Goal: Task Accomplishment & Management: Use online tool/utility

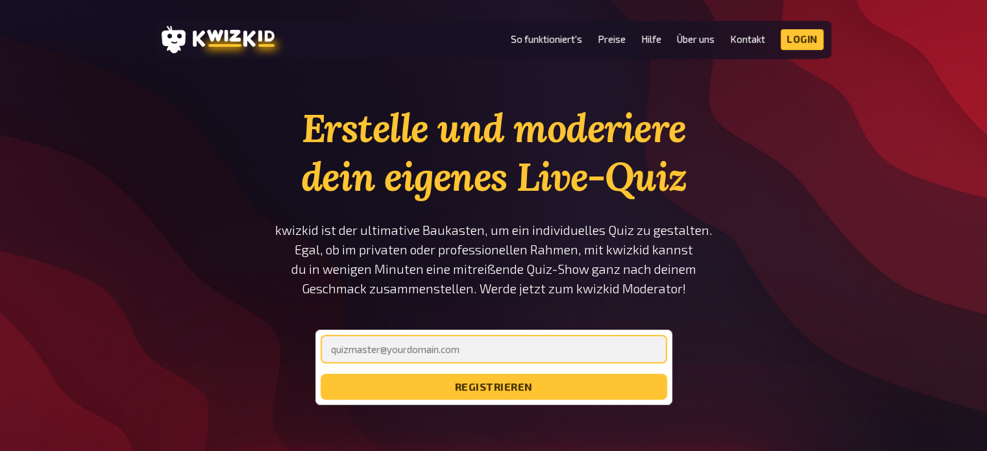
click at [448, 344] on input "email" at bounding box center [494, 349] width 347 height 29
type input "[PERSON_NAME][EMAIL_ADDRESS][DOMAIN_NAME]"
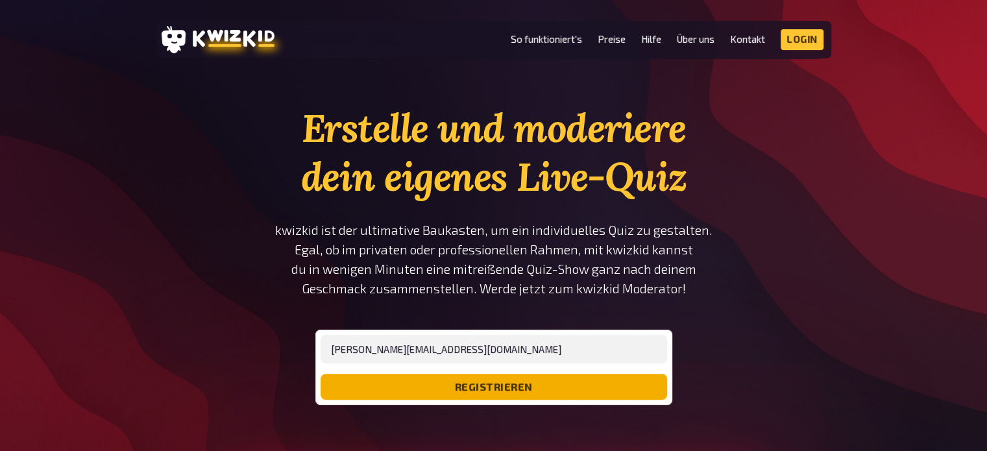
click at [459, 383] on button "registrieren" at bounding box center [494, 387] width 347 height 26
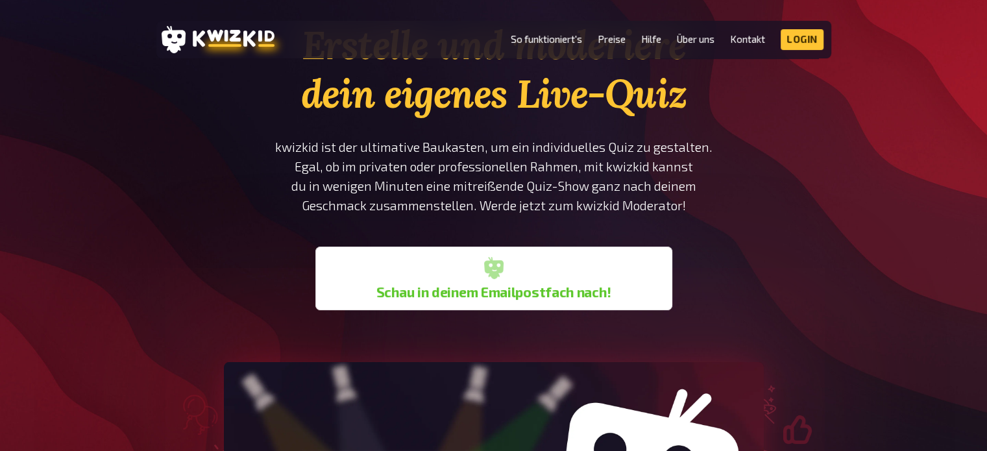
scroll to position [130, 0]
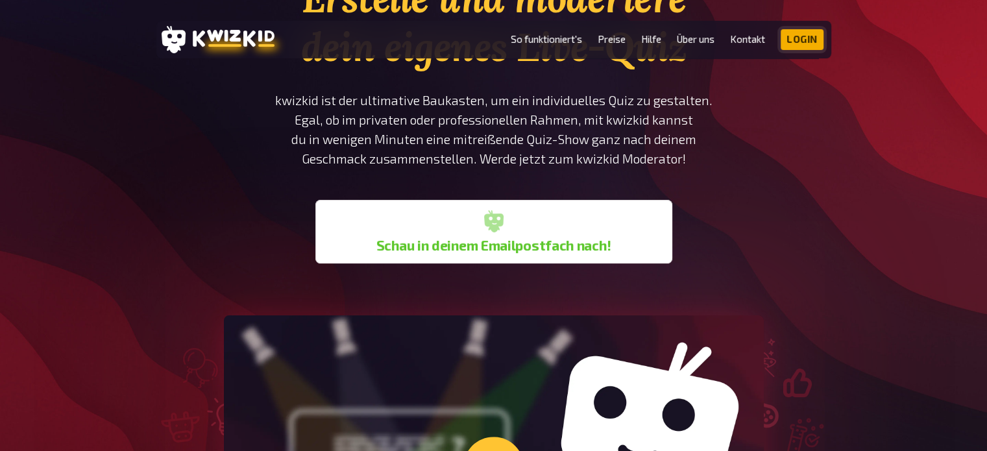
click at [809, 36] on link "Login" at bounding box center [802, 39] width 43 height 21
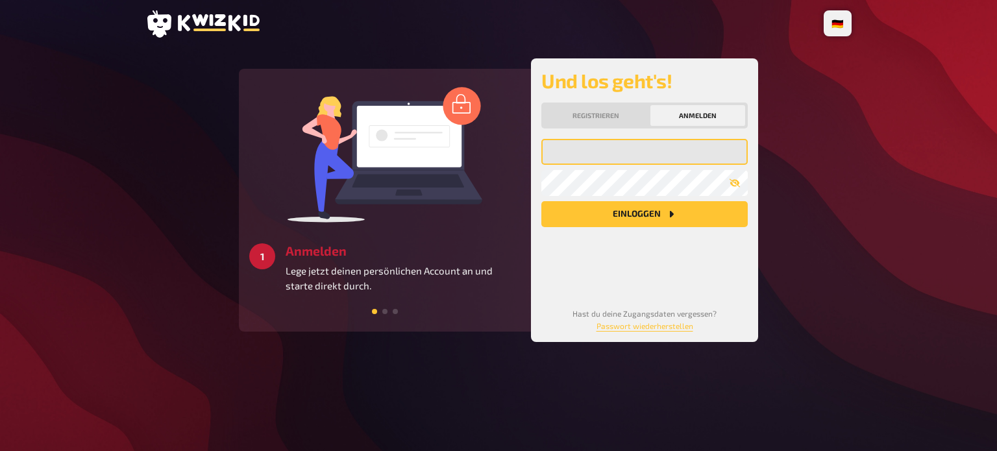
click at [631, 146] on input "email" at bounding box center [644, 152] width 206 height 26
type input "[PERSON_NAME][EMAIL_ADDRESS][DOMAIN_NAME]"
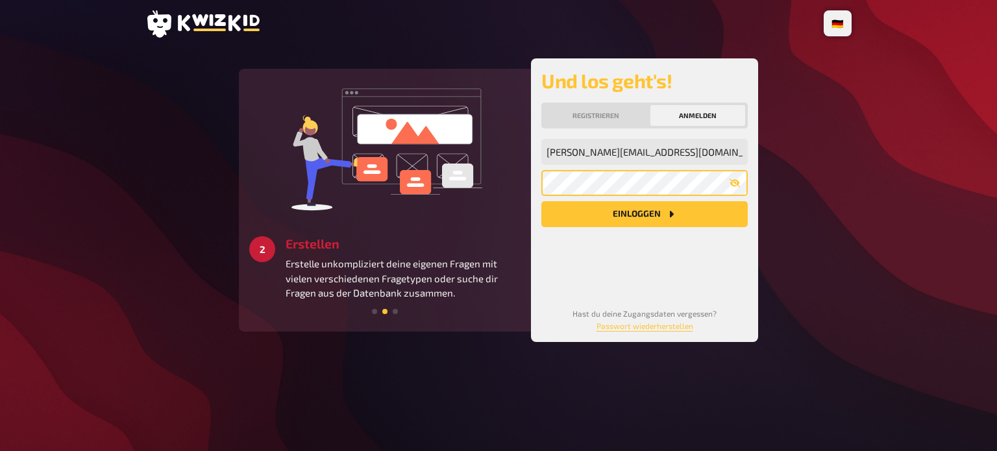
click at [541, 201] on button "Einloggen" at bounding box center [644, 214] width 206 height 26
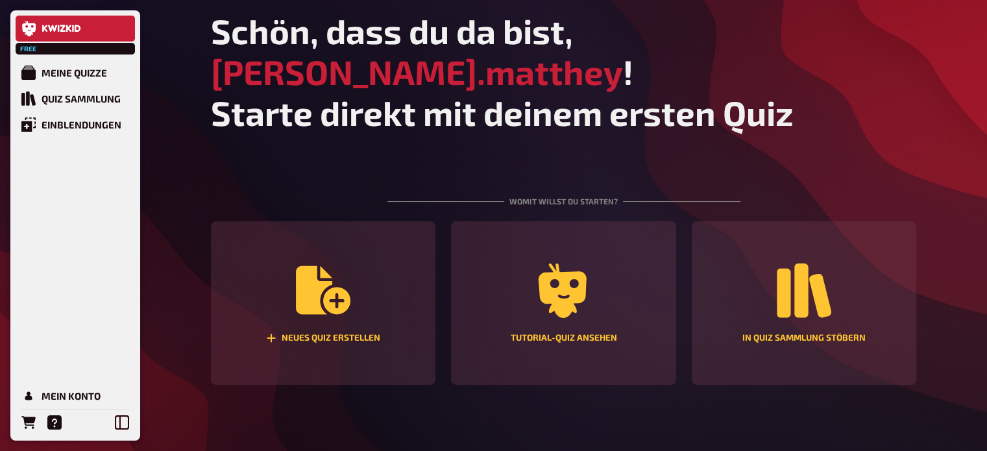
click at [642, 121] on main "Schön, dass du da bist, chantal.matthey ! Starte direkt mit deinem ersten Quiz …" at bounding box center [564, 308] width 706 height 596
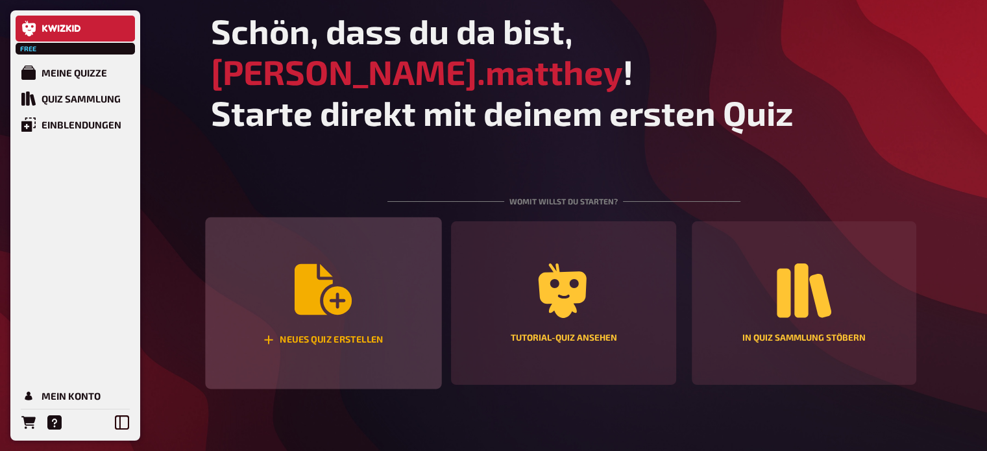
click at [385, 298] on div "Neues Quiz erstellen" at bounding box center [323, 303] width 236 height 172
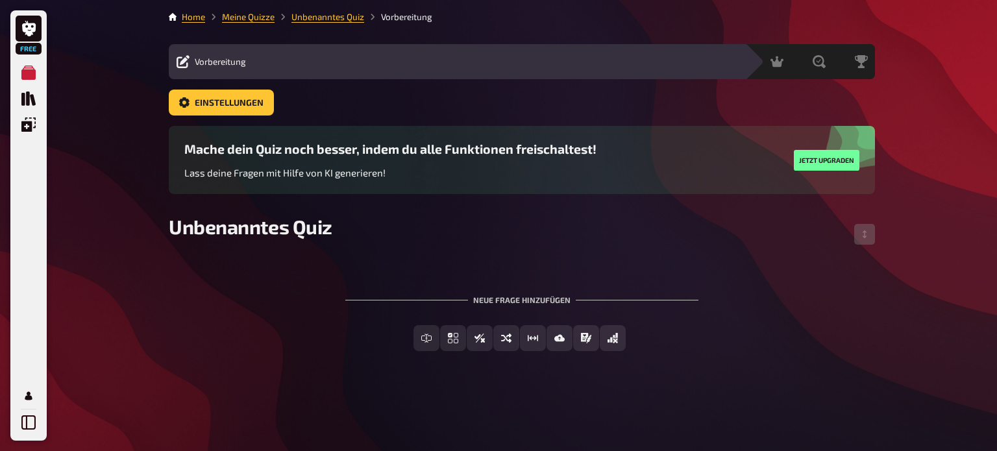
click at [393, 155] on h3 "Mache dein Quiz noch besser, indem du alle Funktionen freischaltest!" at bounding box center [390, 148] width 412 height 15
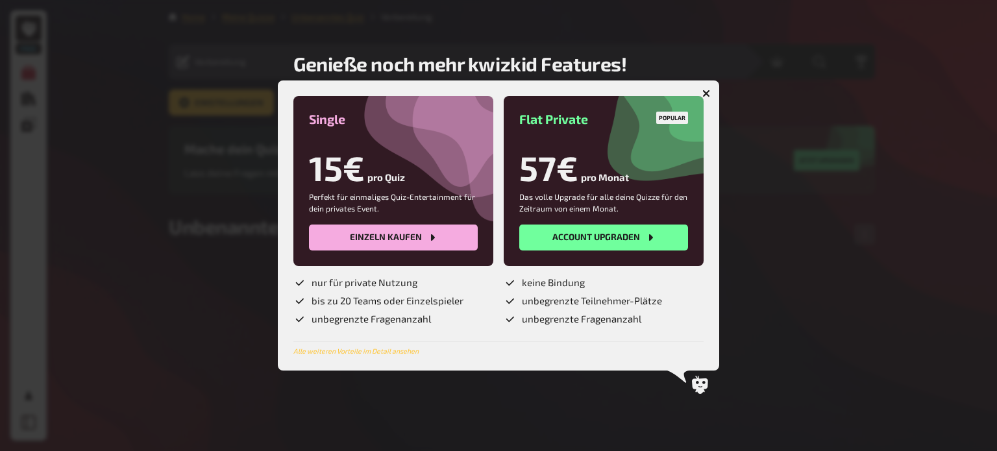
click at [208, 280] on div at bounding box center [498, 225] width 997 height 451
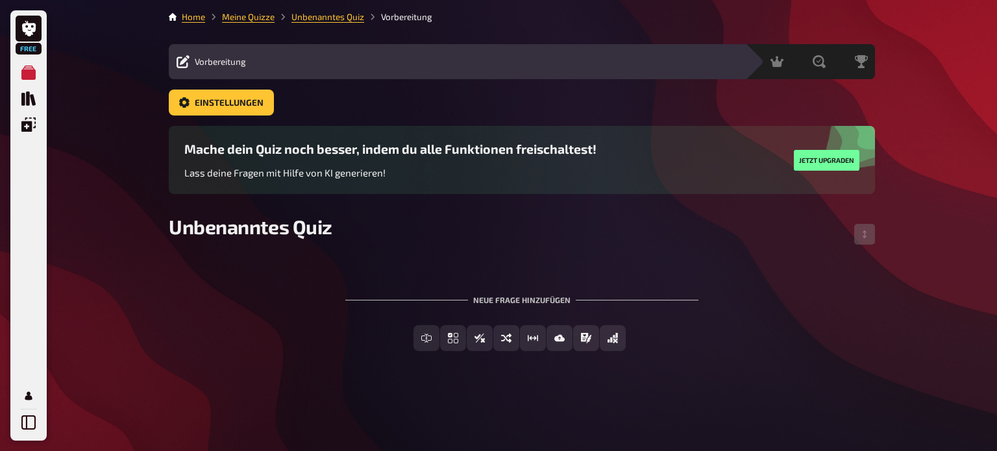
click at [232, 64] on span "Vorbereitung" at bounding box center [220, 61] width 51 height 10
click at [721, 66] on div "Moderation" at bounding box center [737, 61] width 64 height 13
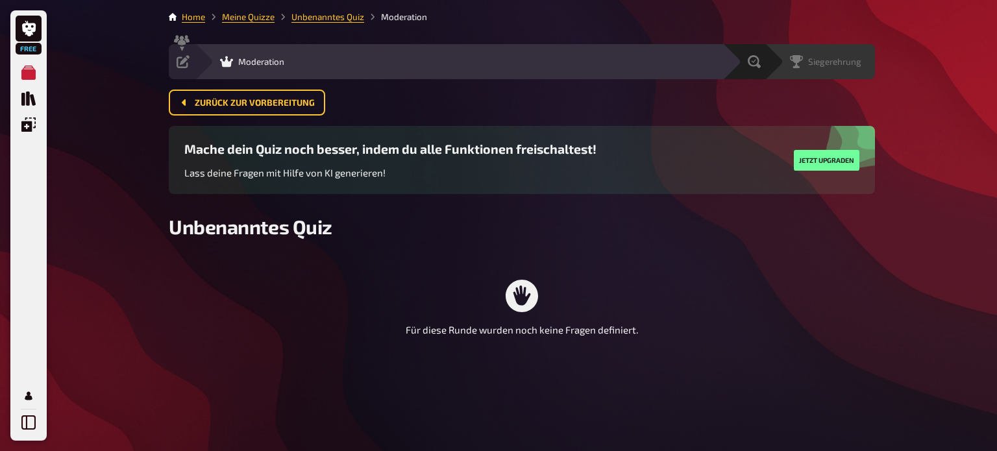
click at [854, 66] on span "Siegerehrung" at bounding box center [834, 61] width 53 height 10
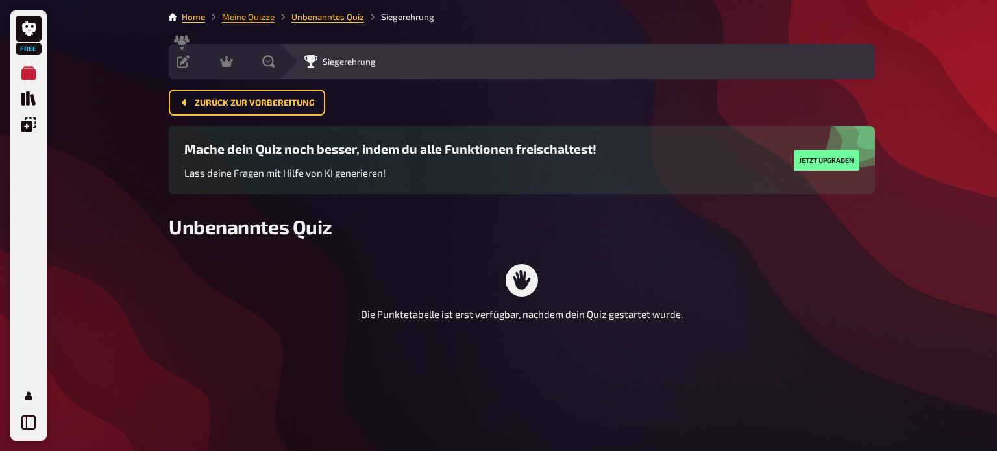
click at [247, 19] on link "Meine Quizze" at bounding box center [248, 17] width 53 height 10
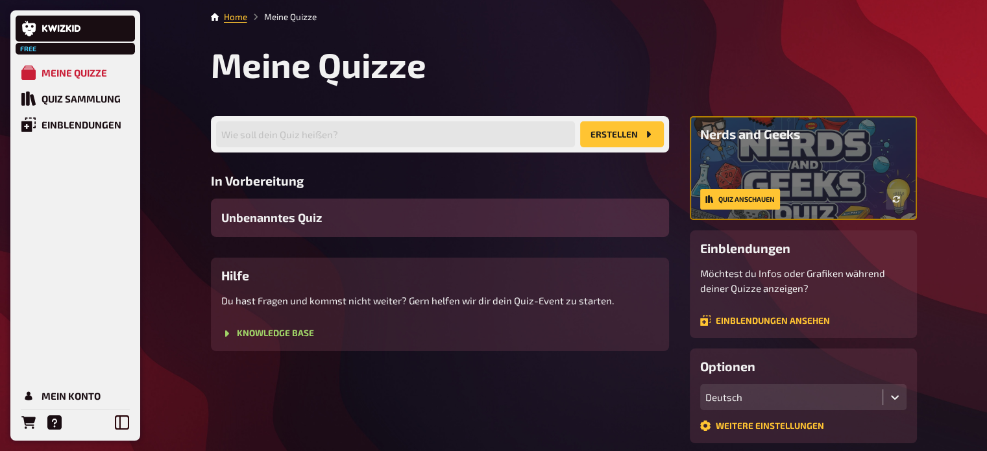
click at [306, 220] on span "Unbenanntes Quiz" at bounding box center [271, 218] width 101 height 18
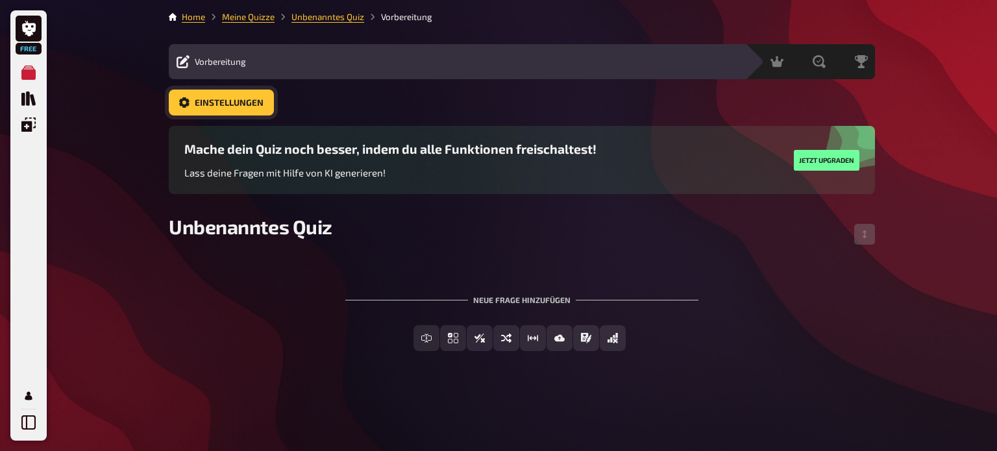
click at [254, 100] on span "Einstellungen" at bounding box center [229, 103] width 69 height 9
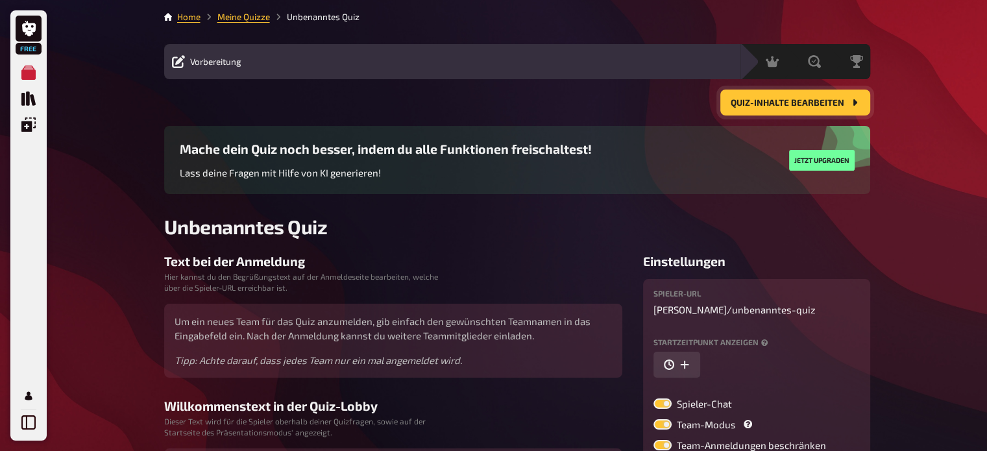
click at [805, 103] on span "Quiz-Inhalte bearbeiten" at bounding box center [788, 103] width 114 height 9
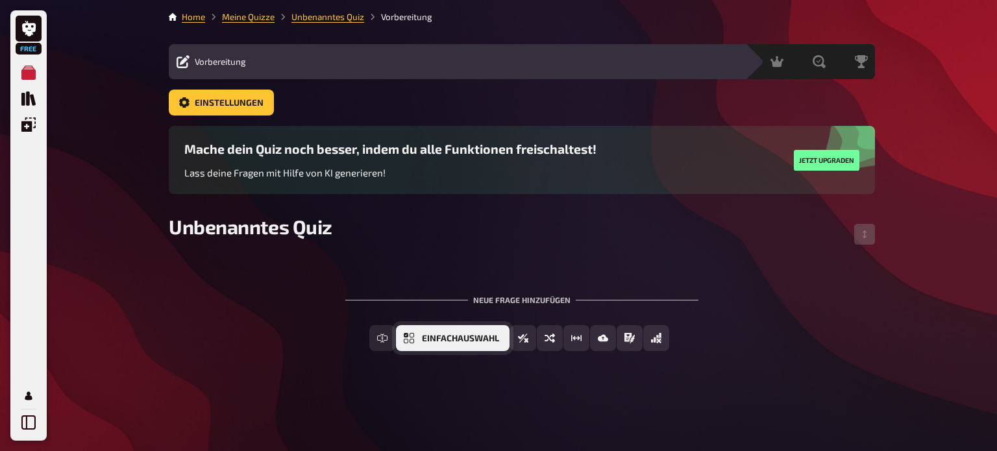
click at [418, 339] on button "Einfachauswahl" at bounding box center [453, 338] width 114 height 26
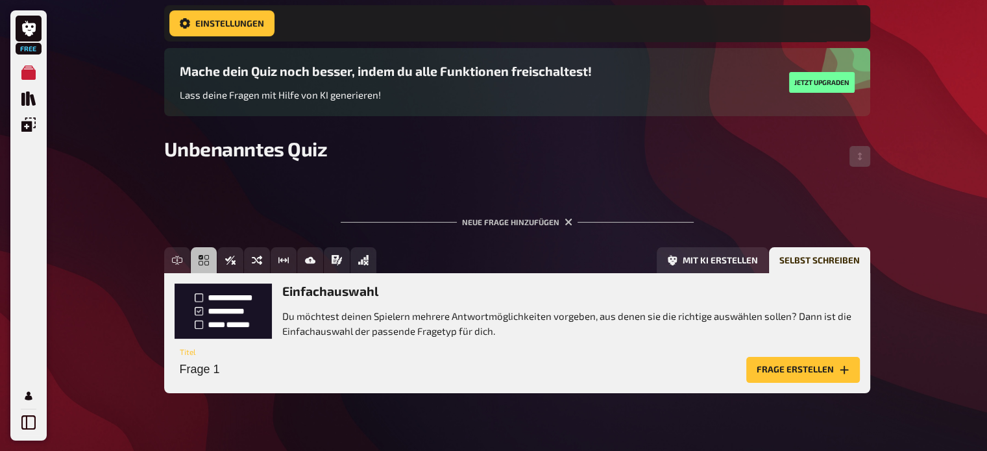
scroll to position [113, 0]
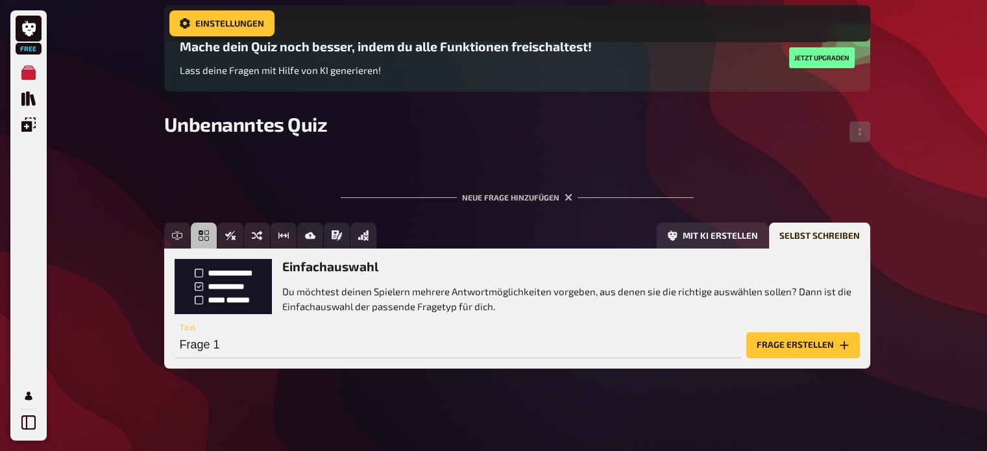
click at [794, 342] on button "Frage erstellen" at bounding box center [803, 345] width 114 height 26
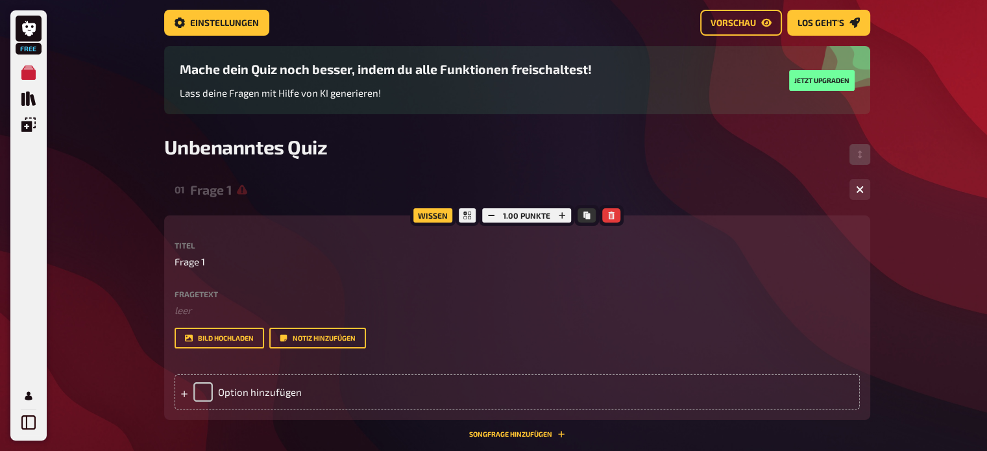
scroll to position [0, 0]
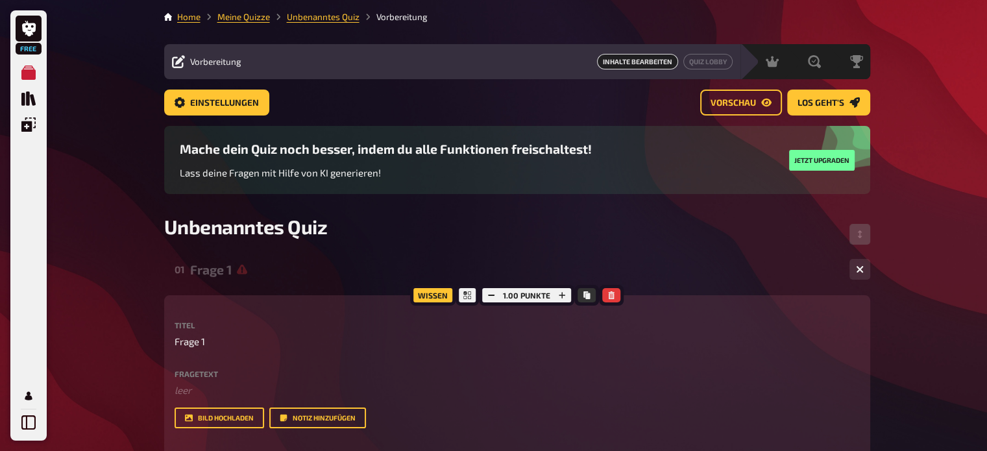
click at [661, 62] on span "Inhalte Bearbeiten" at bounding box center [637, 62] width 81 height 16
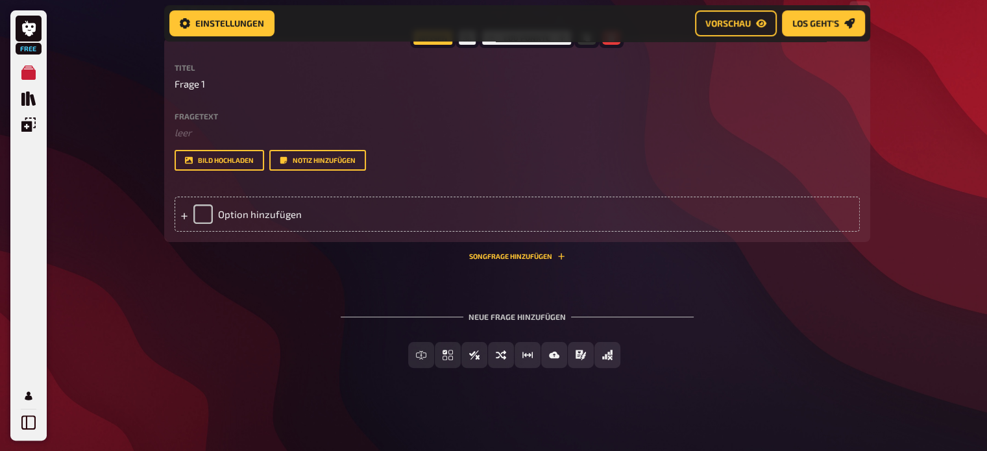
scroll to position [269, 0]
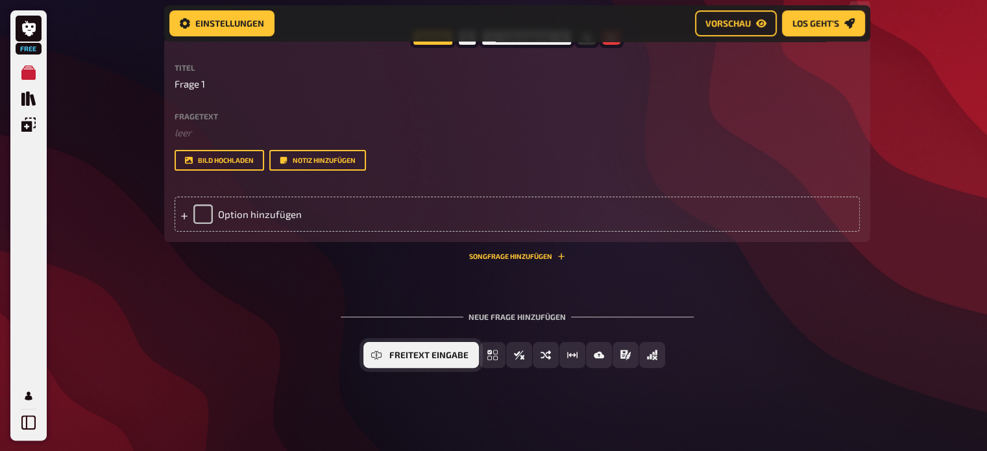
click at [427, 358] on span "Freitext Eingabe" at bounding box center [428, 355] width 79 height 9
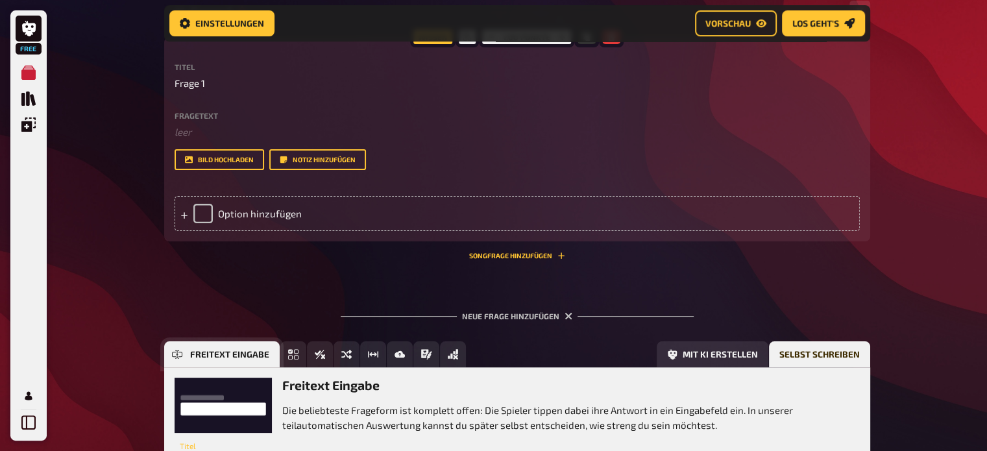
scroll to position [388, 0]
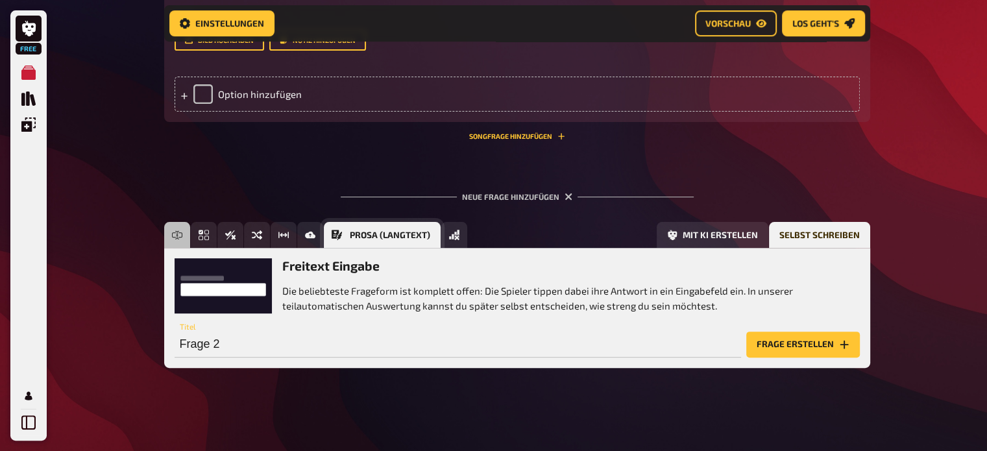
click at [362, 239] on span "Prosa (Langtext)" at bounding box center [390, 235] width 80 height 9
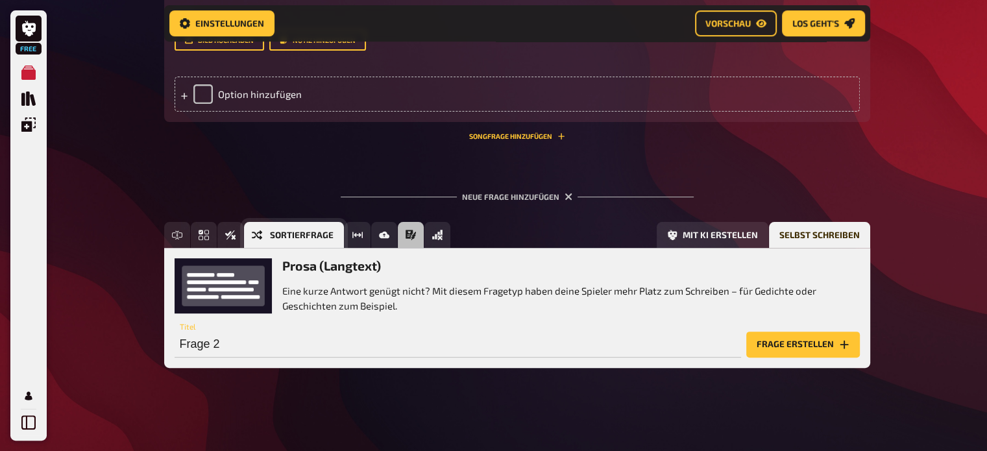
click at [329, 236] on span "Sortierfrage" at bounding box center [302, 235] width 64 height 9
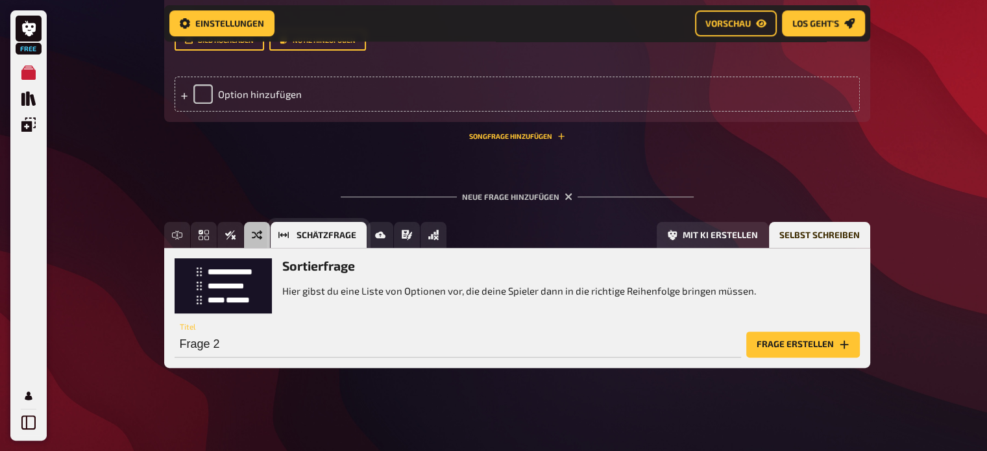
click at [353, 236] on span "Schätzfrage" at bounding box center [327, 235] width 60 height 9
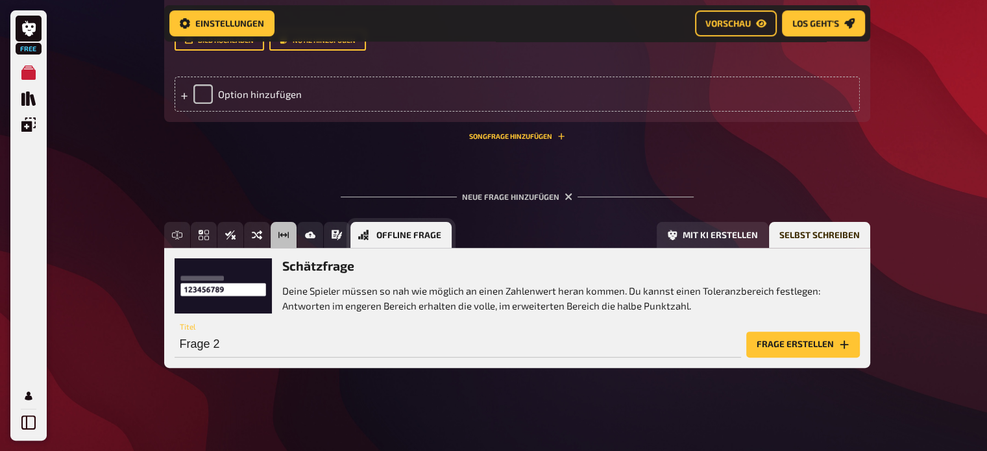
click at [375, 236] on button "Offline Frage" at bounding box center [400, 235] width 101 height 26
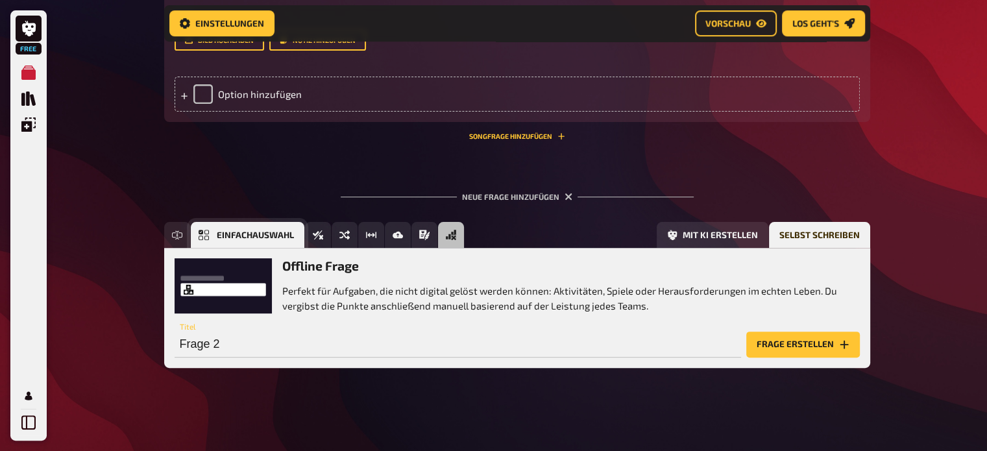
click at [210, 234] on button "Einfachauswahl" at bounding box center [248, 235] width 114 height 26
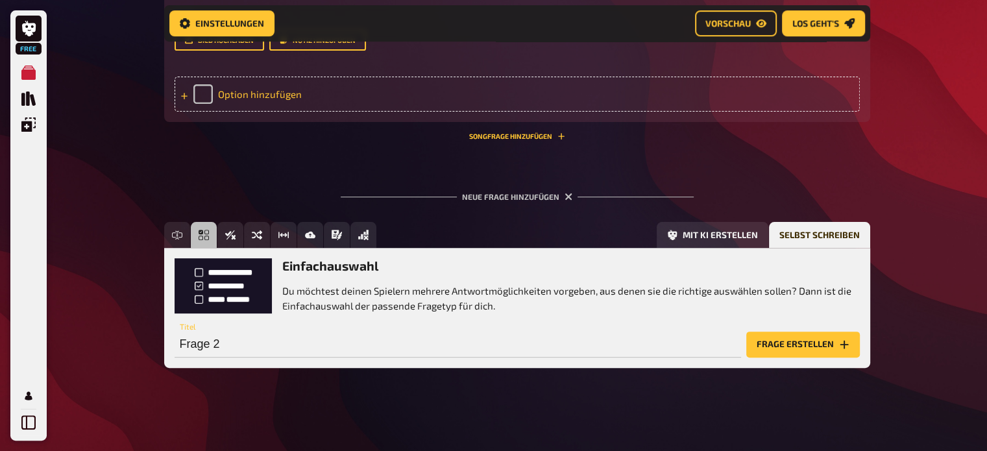
click at [286, 96] on div "Option hinzufügen" at bounding box center [517, 94] width 685 height 35
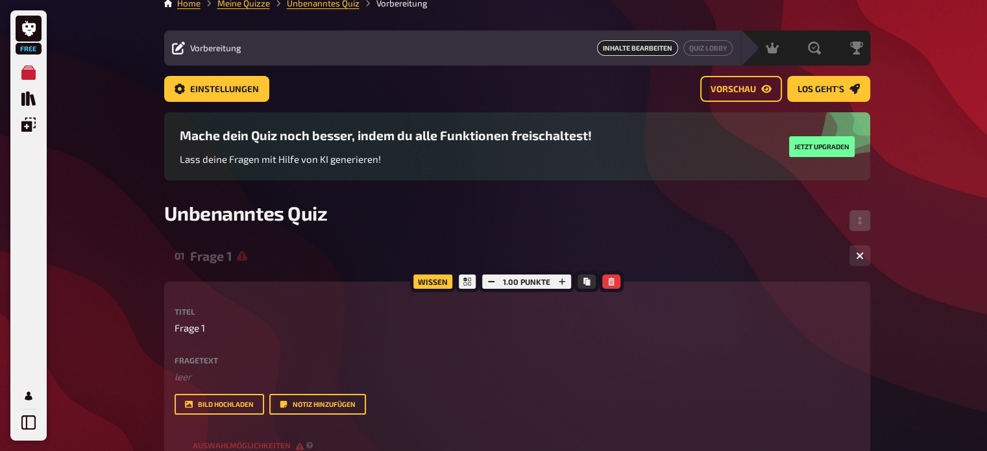
scroll to position [0, 0]
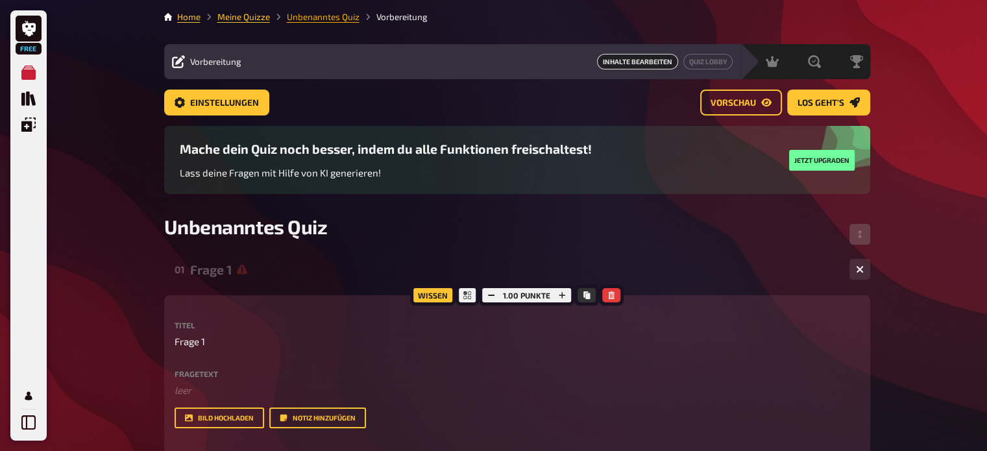
click at [327, 16] on link "Unbenanntes Quiz" at bounding box center [323, 17] width 73 height 10
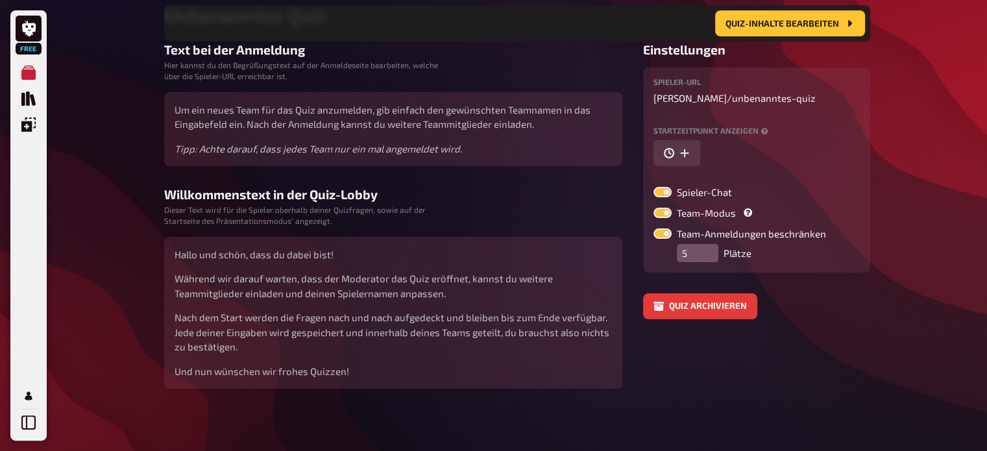
scroll to position [223, 0]
click at [694, 249] on input "5" at bounding box center [698, 253] width 42 height 18
type input "17"
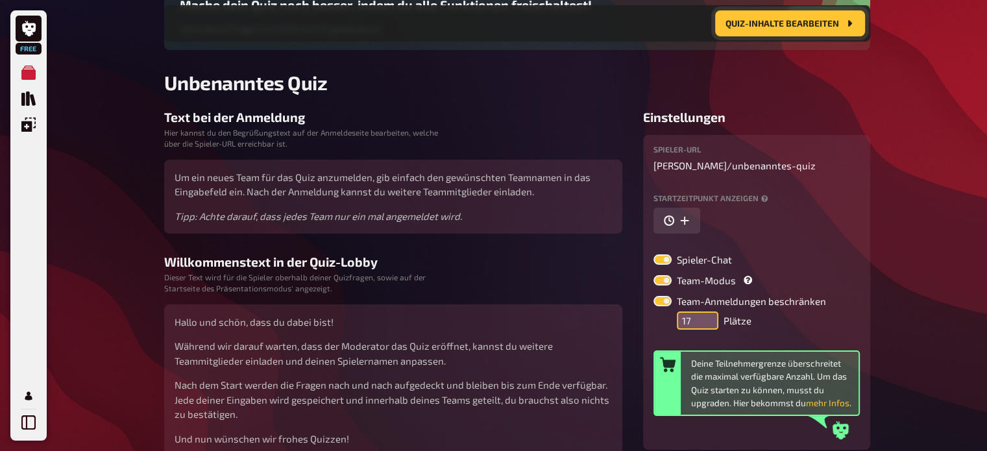
scroll to position [0, 0]
